Goal: Transaction & Acquisition: Subscribe to service/newsletter

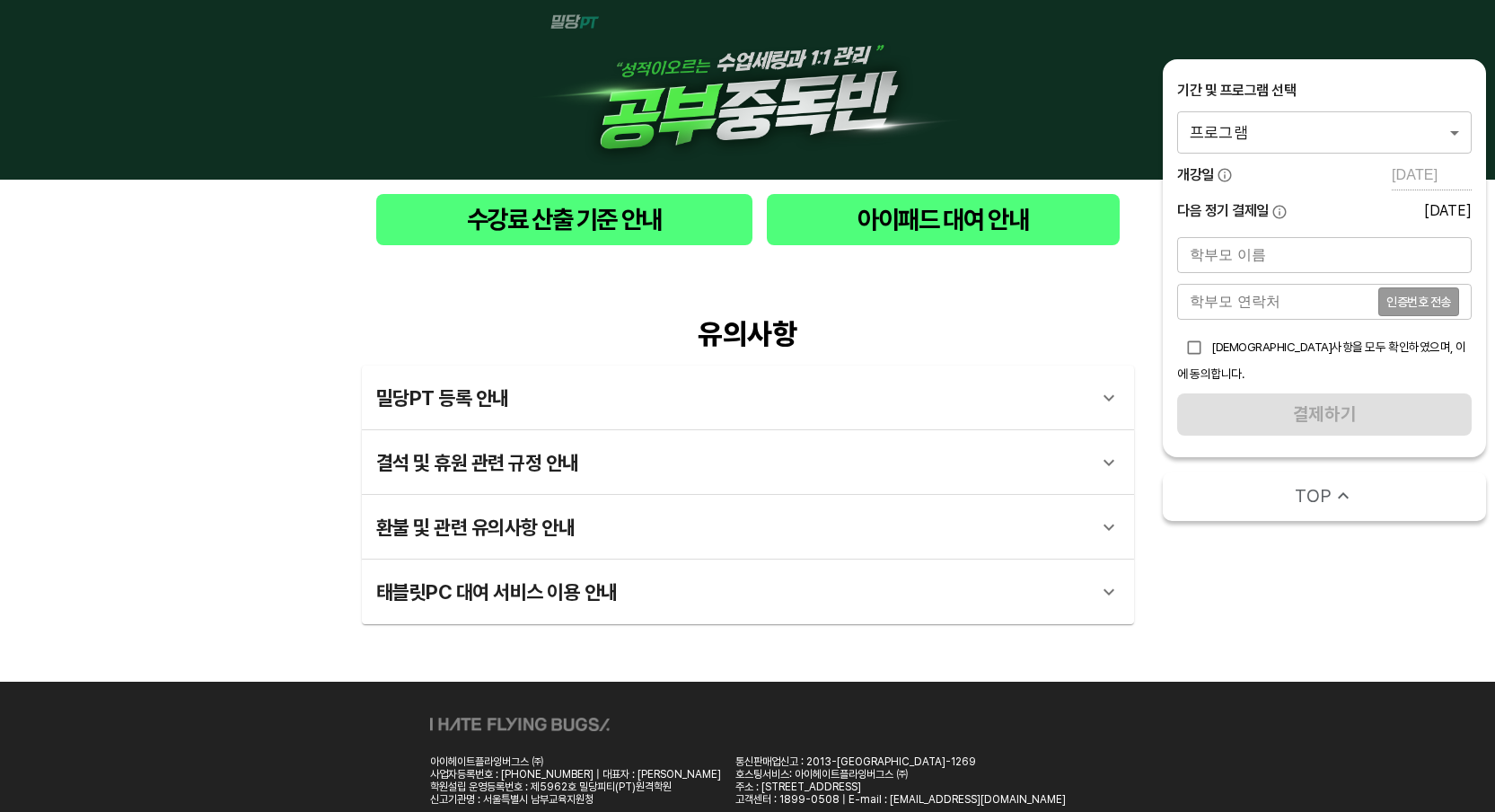
click at [1278, 111] on div "기간 및 프로그램 선택 프로그램 0 ​" at bounding box center [1324, 117] width 294 height 73
click at [1275, 121] on body "수강료 산출 기준 안내 아이패드 대여 안내 유의사항 밀당PT 등록 안내 1 - 1 . 신규등록 신규등록은 밀당PT 각 과목별 프로그램을 처음 …" at bounding box center [748, 438] width 1495 height 876
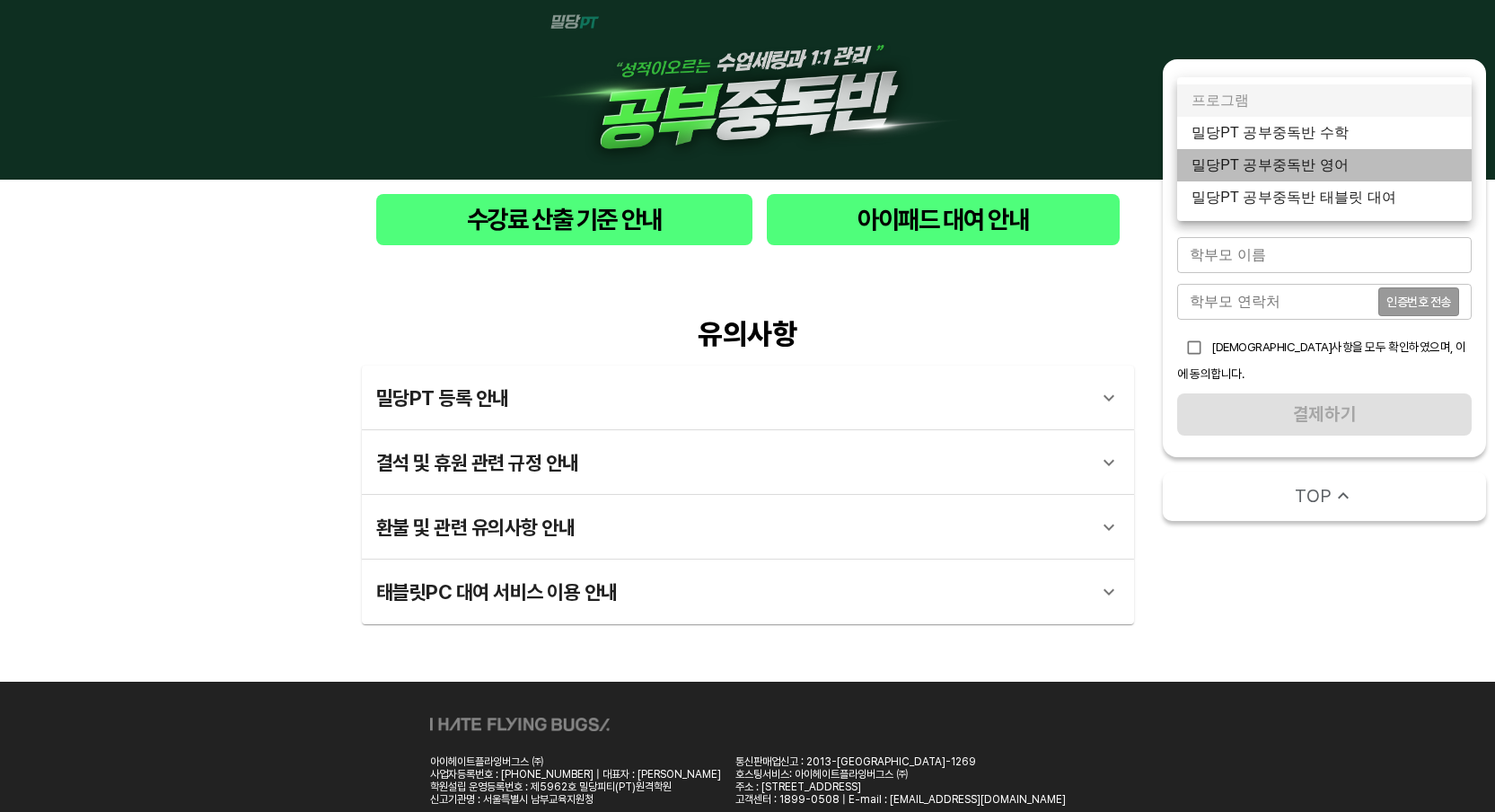
click at [1259, 163] on li "밀당PT 공부중독반 영어" at bounding box center [1324, 165] width 294 height 33
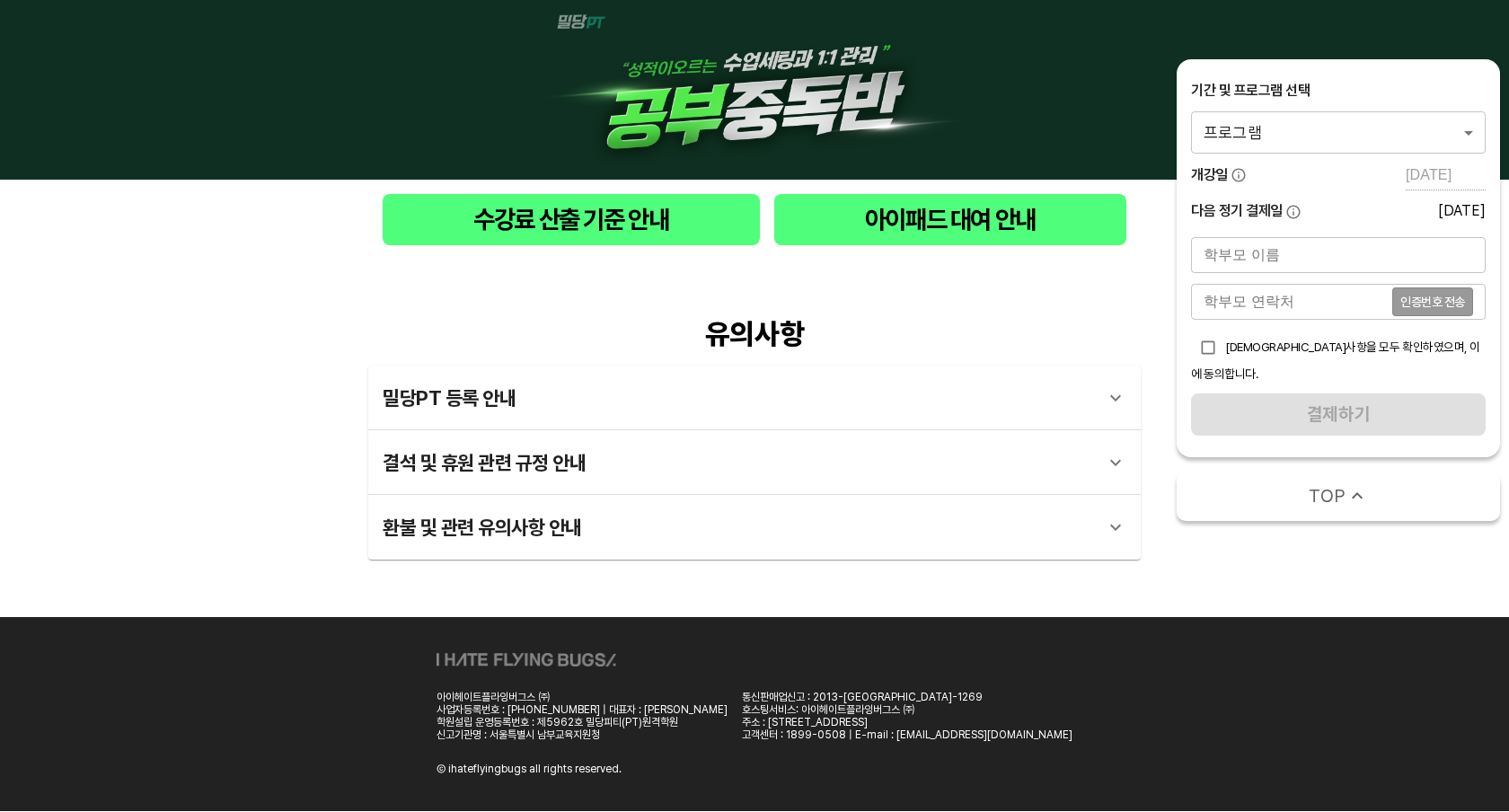
click at [1415, 134] on body "수강료 산출 기준 안내 아이패드 대여 안내 유의사항 밀당PT 등록 안내 1 - 1 . 신규등록 신규등록은 밀당PT 각 과목별 프로그램을 처음 …" at bounding box center [754, 405] width 1509 height 811
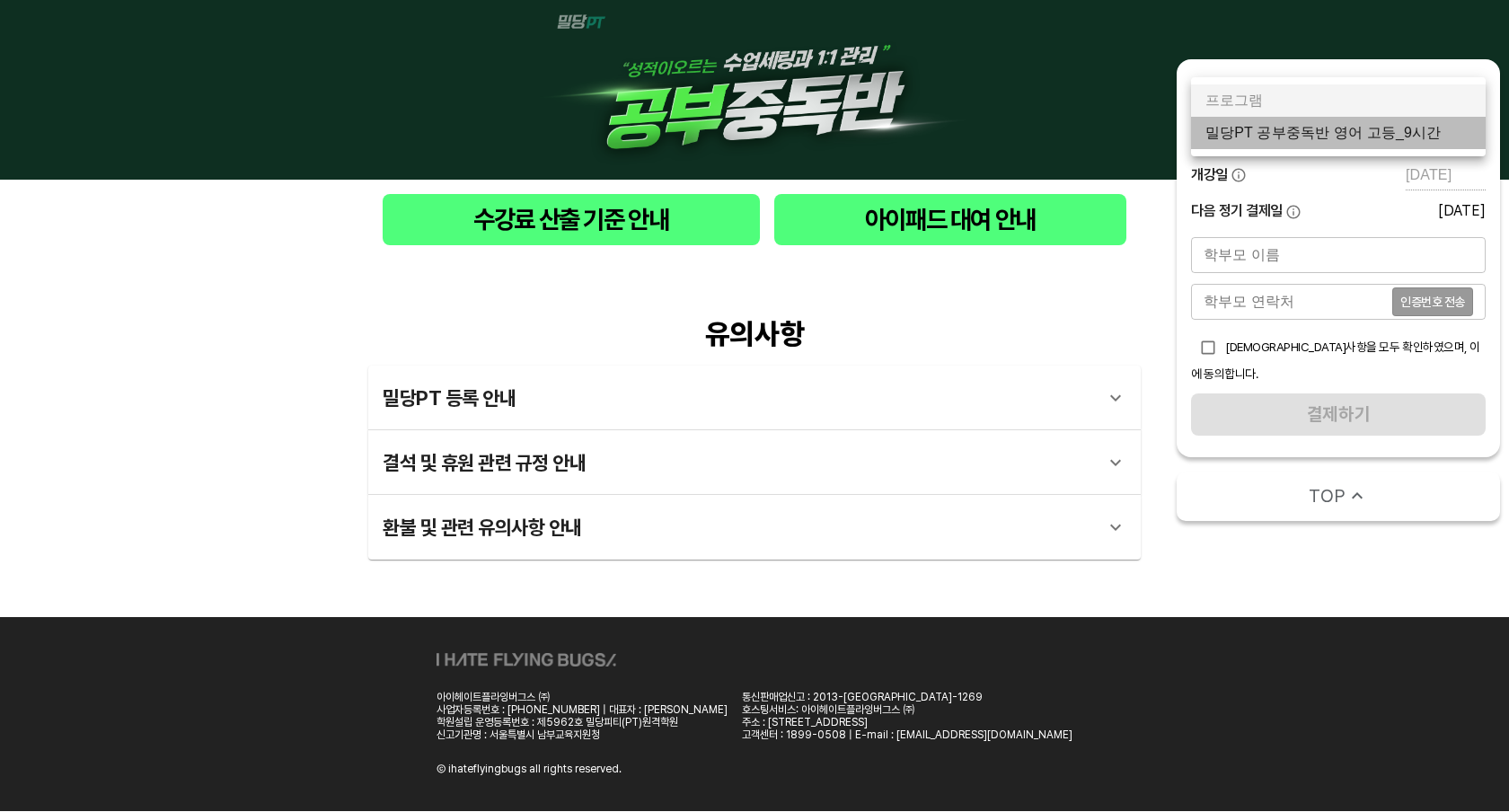
click at [1349, 136] on li "밀당PT 공부중독반 영어 고등_9시간" at bounding box center [1338, 134] width 294 height 33
